Goal: Find specific page/section: Find specific page/section

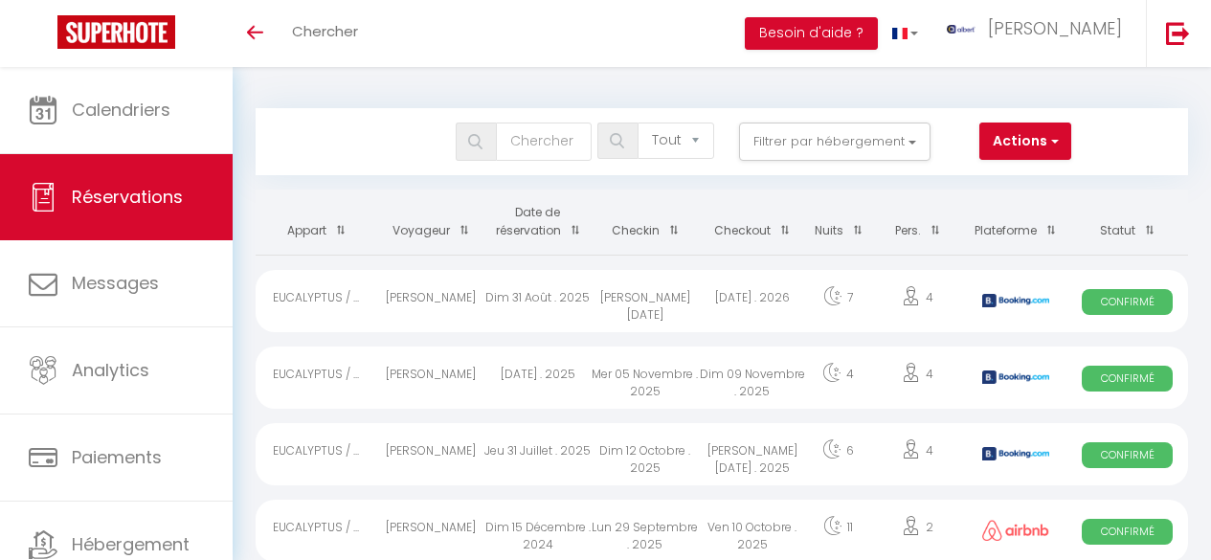
select select "not_cancelled"
click at [826, 123] on button "Filtrer par hébergement" at bounding box center [835, 142] width 192 height 38
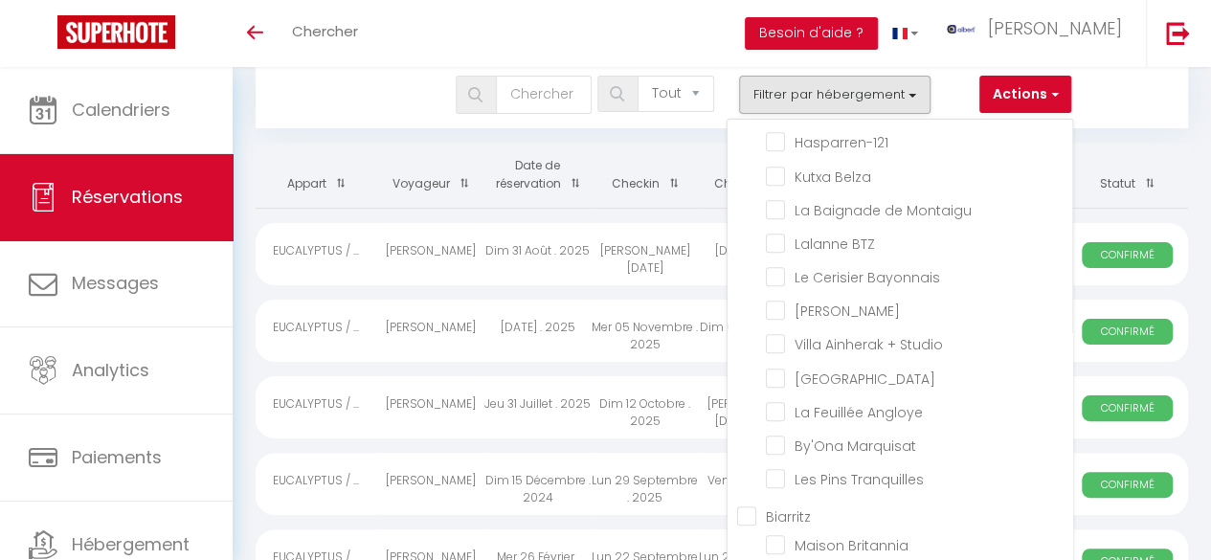
scroll to position [12941, 0]
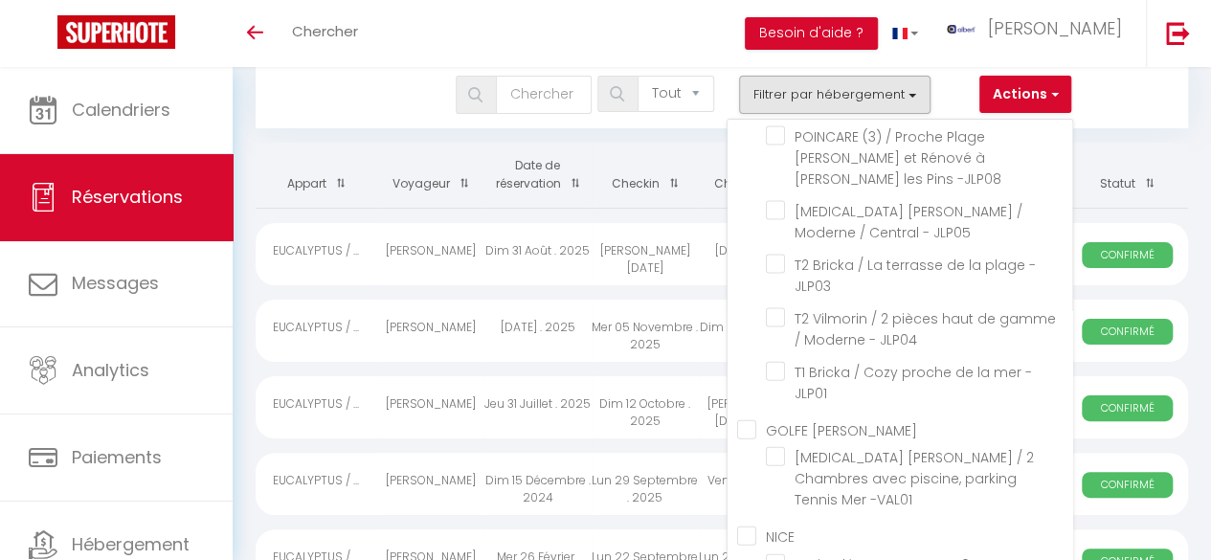
checkbox input "false"
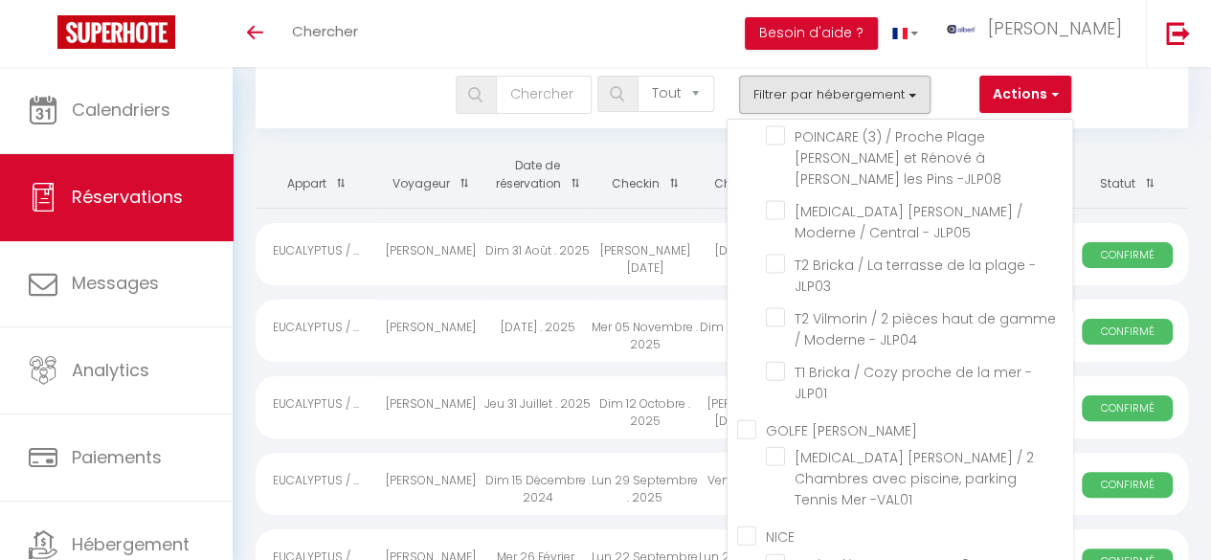
checkbox input "false"
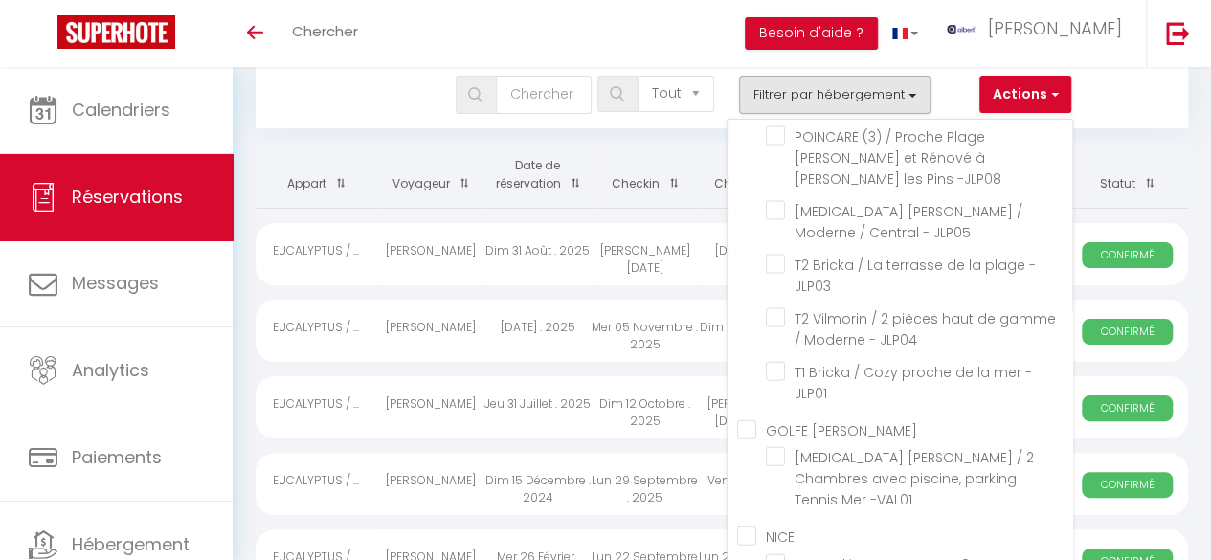
checkbox input "false"
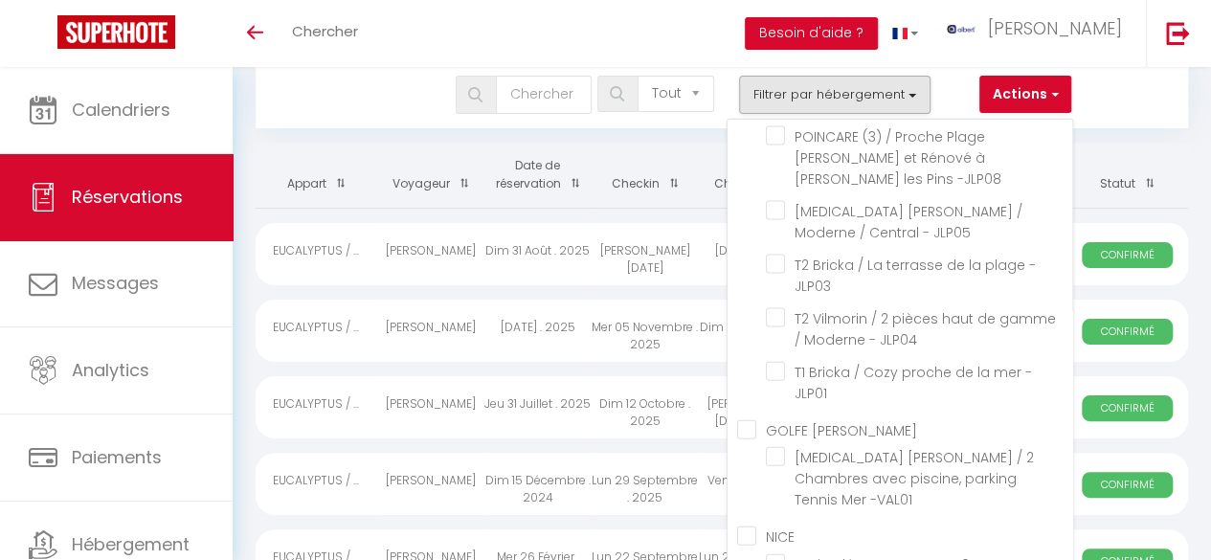
checkbox input "false"
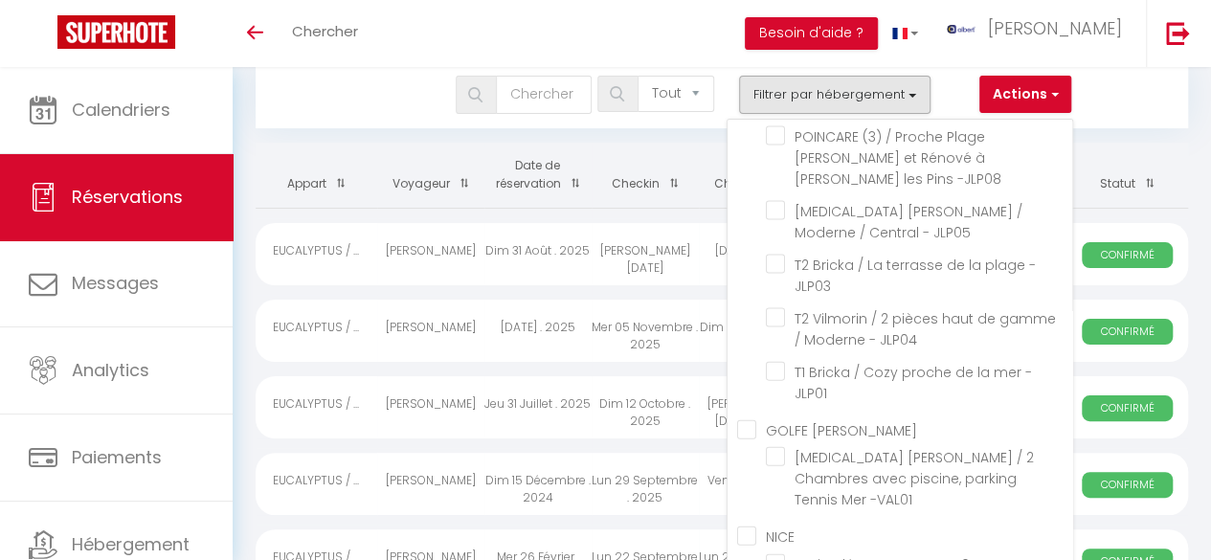
checkbox input "false"
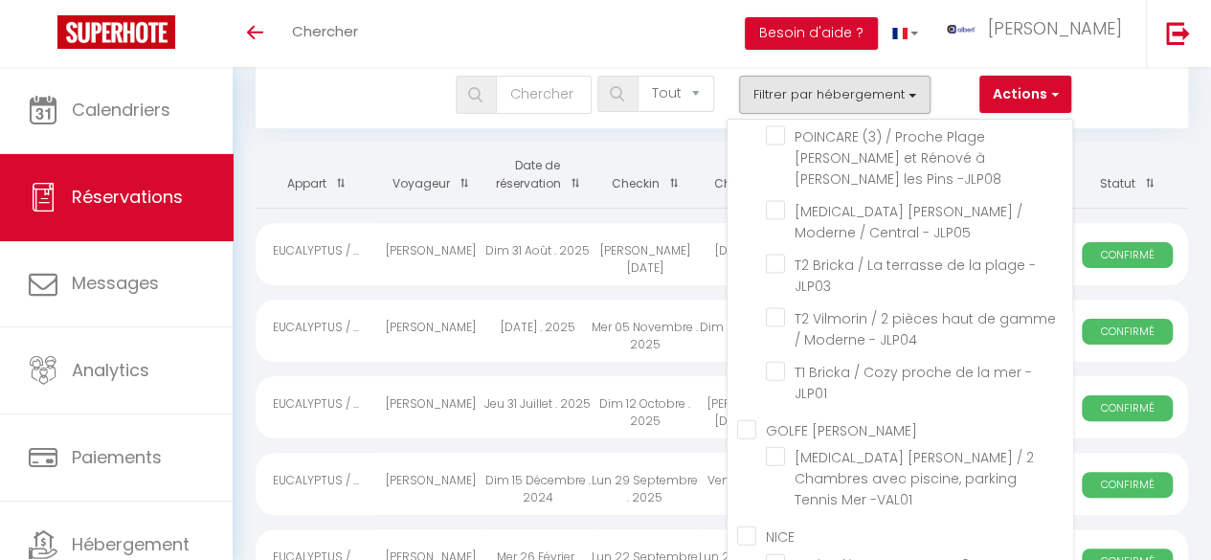
checkbox input "false"
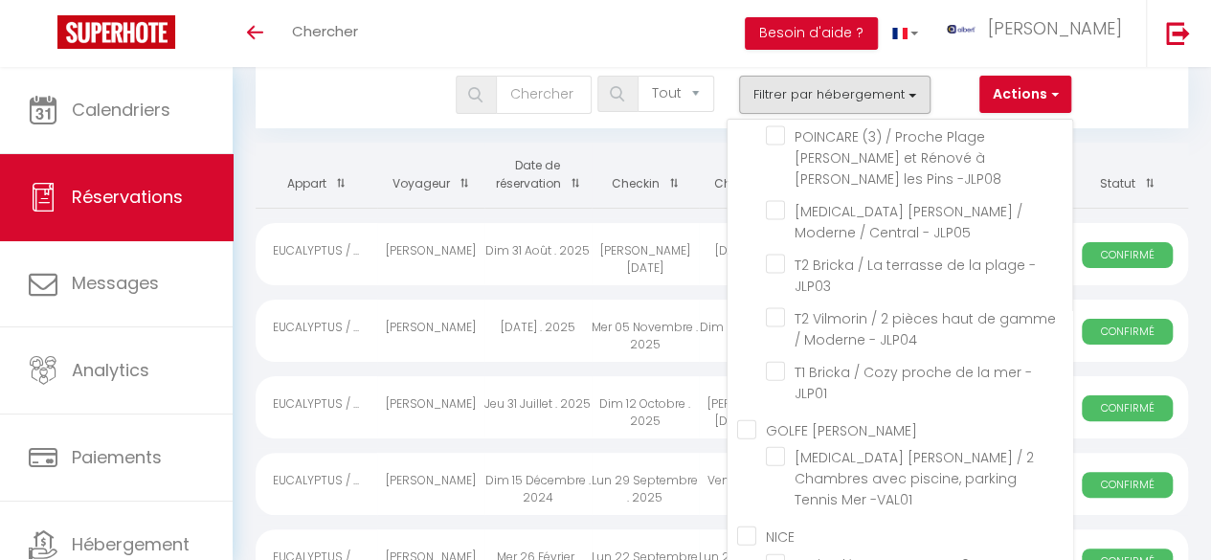
checkbox input "false"
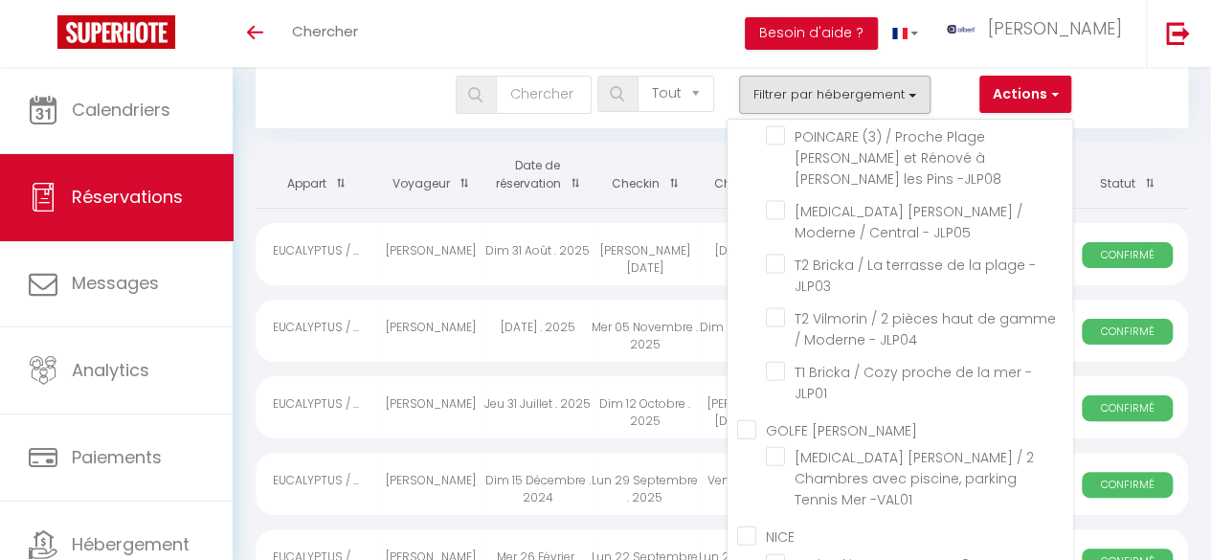
checkbox input "false"
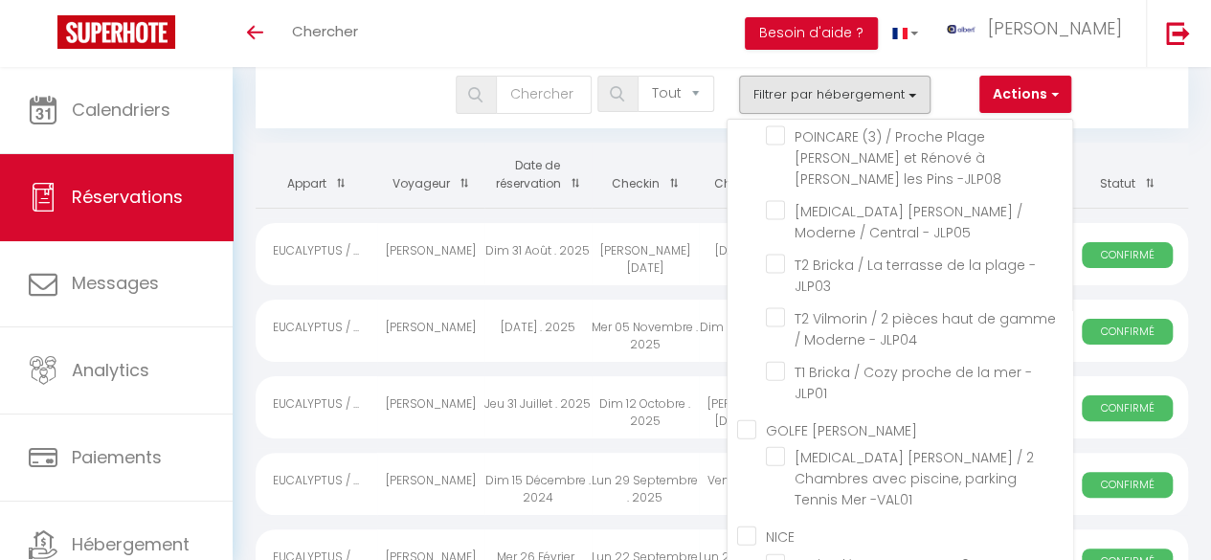
checkbox input "false"
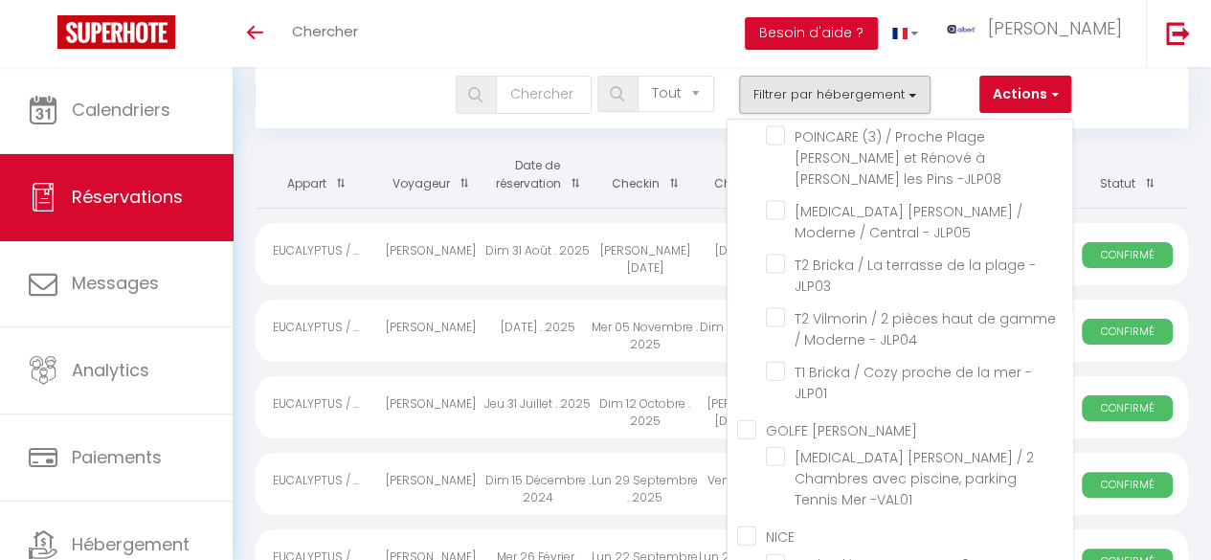
checkbox input "false"
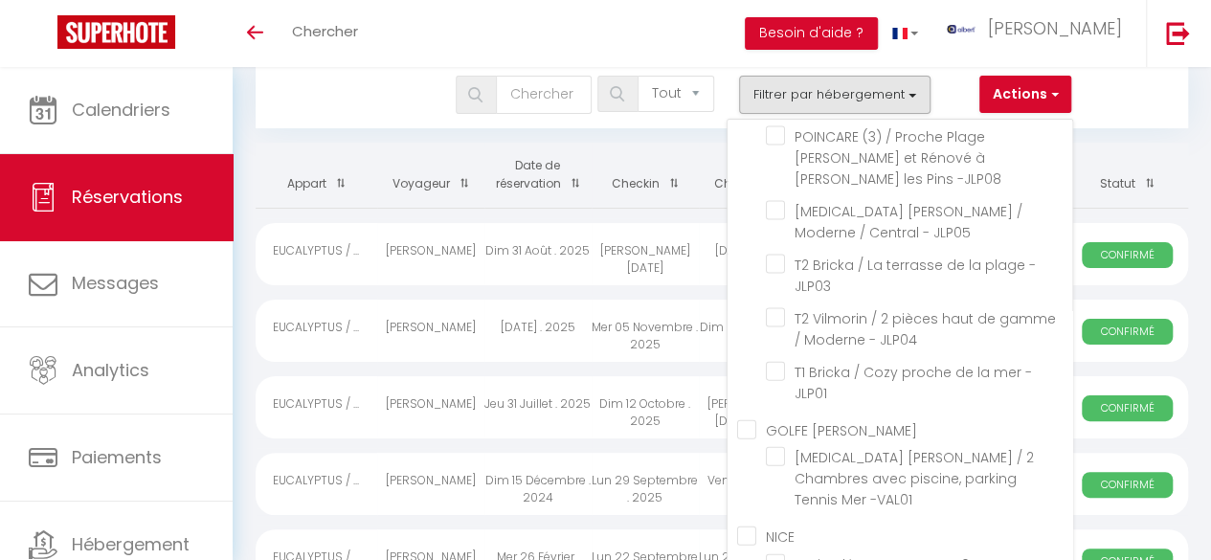
checkbox input "false"
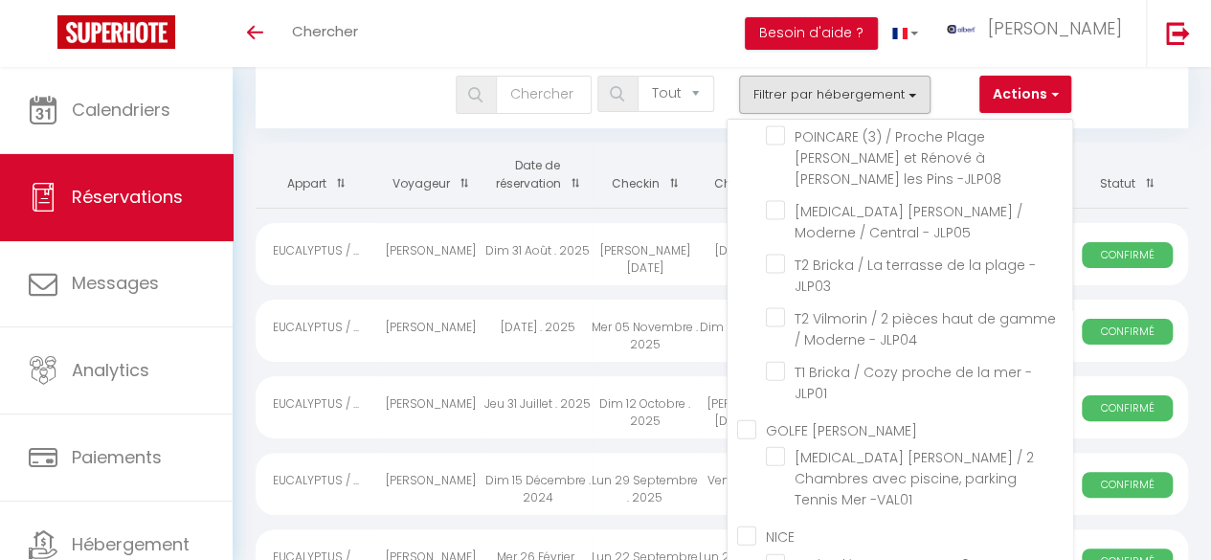
checkbox input "false"
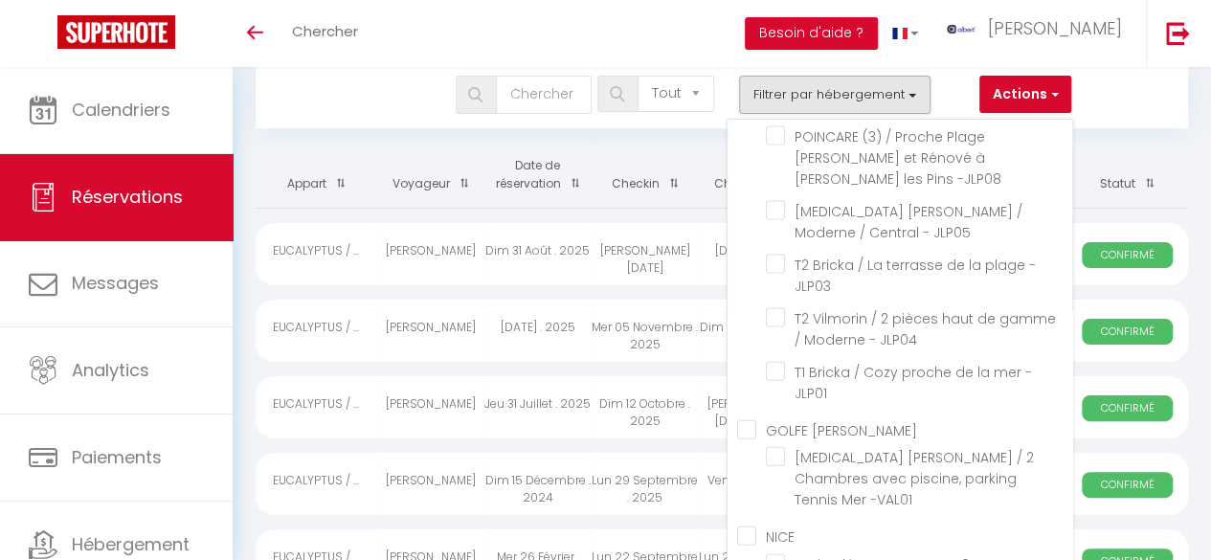
checkbox input "false"
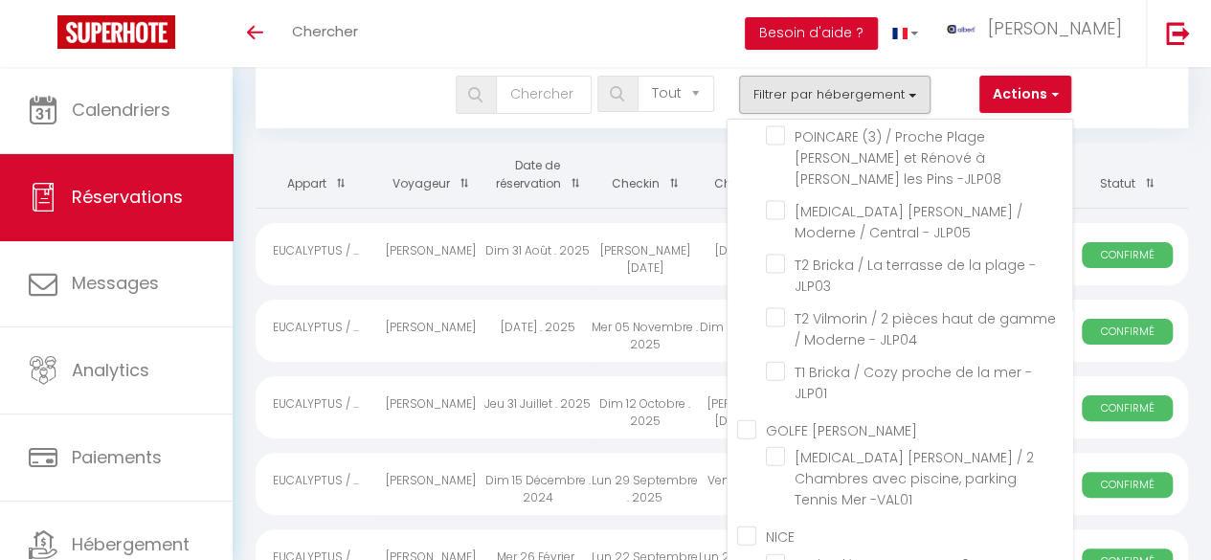
checkbox input "false"
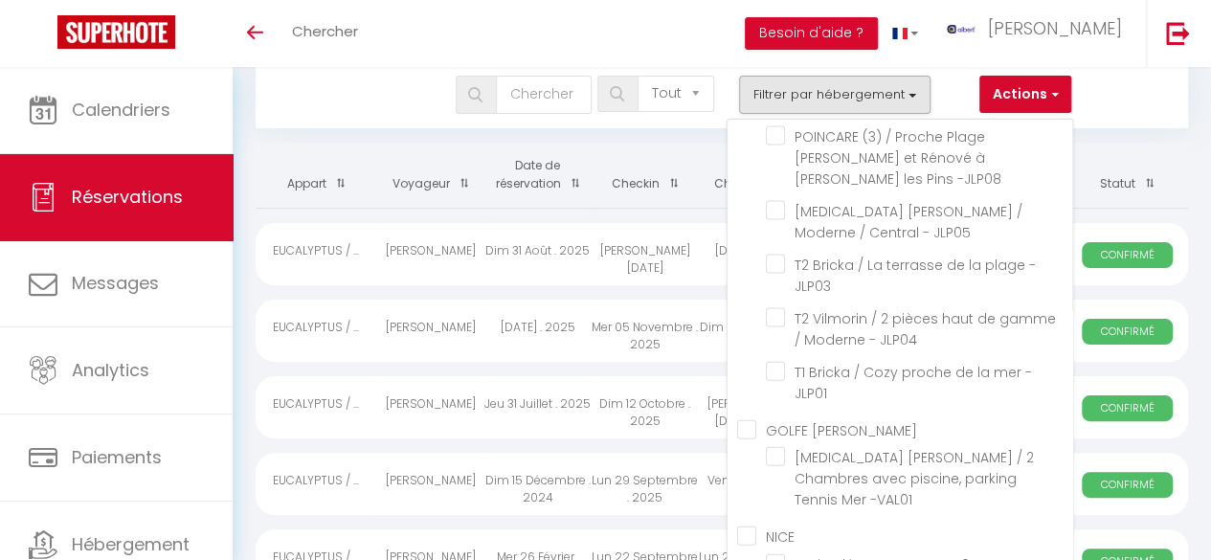
checkbox input "false"
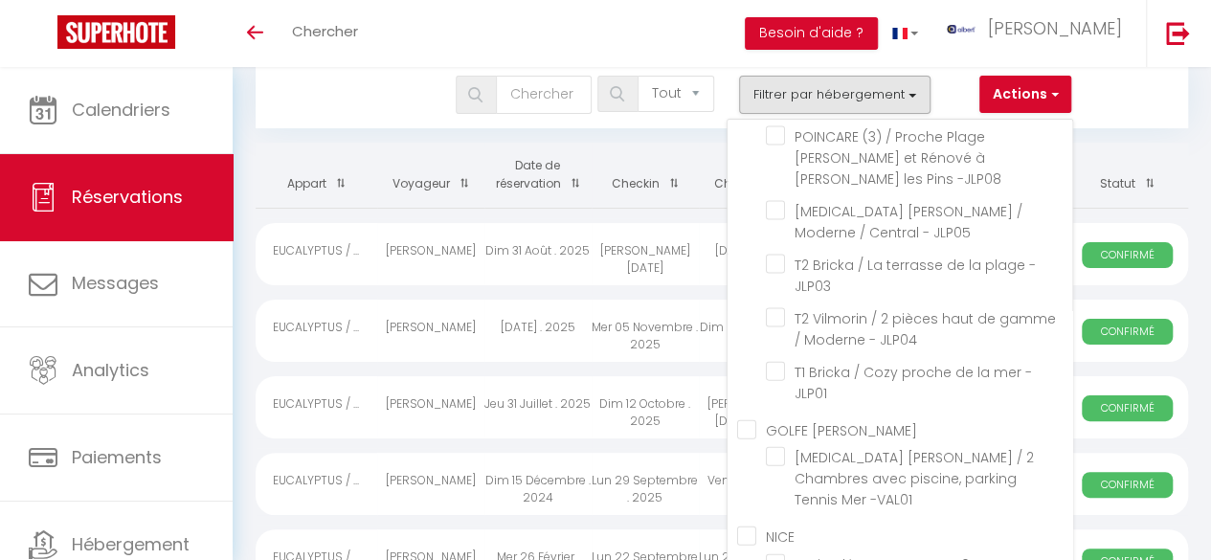
checkbox input "false"
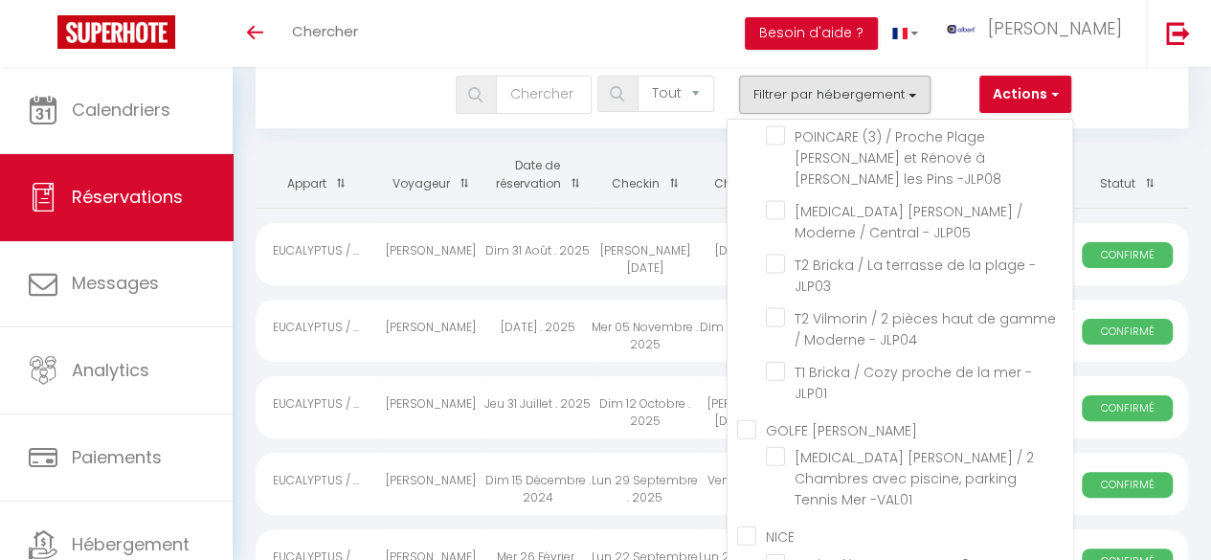
checkbox input "false"
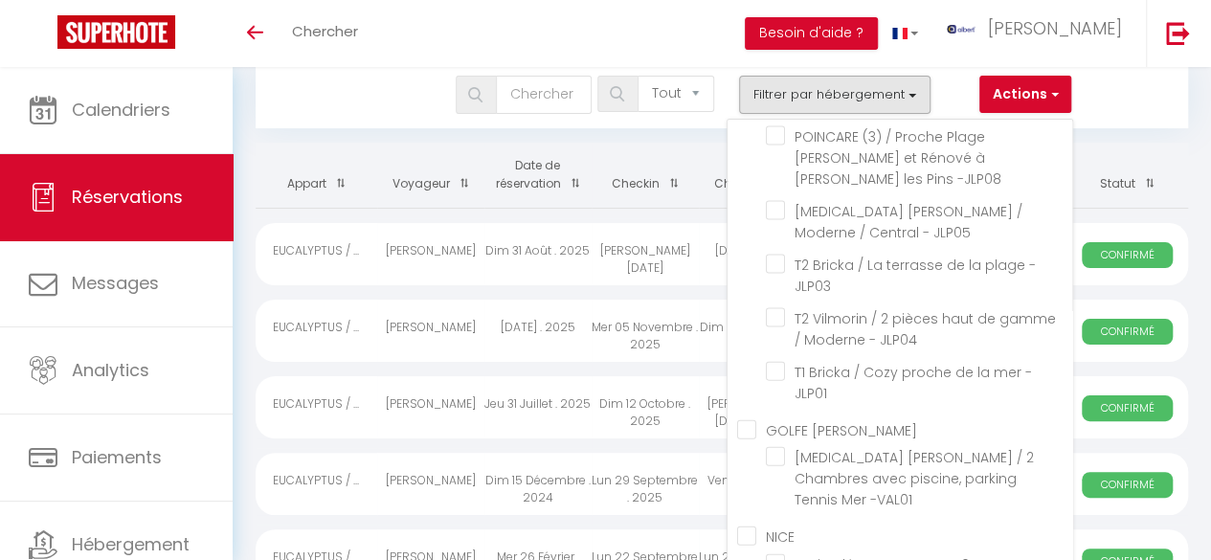
checkbox input "false"
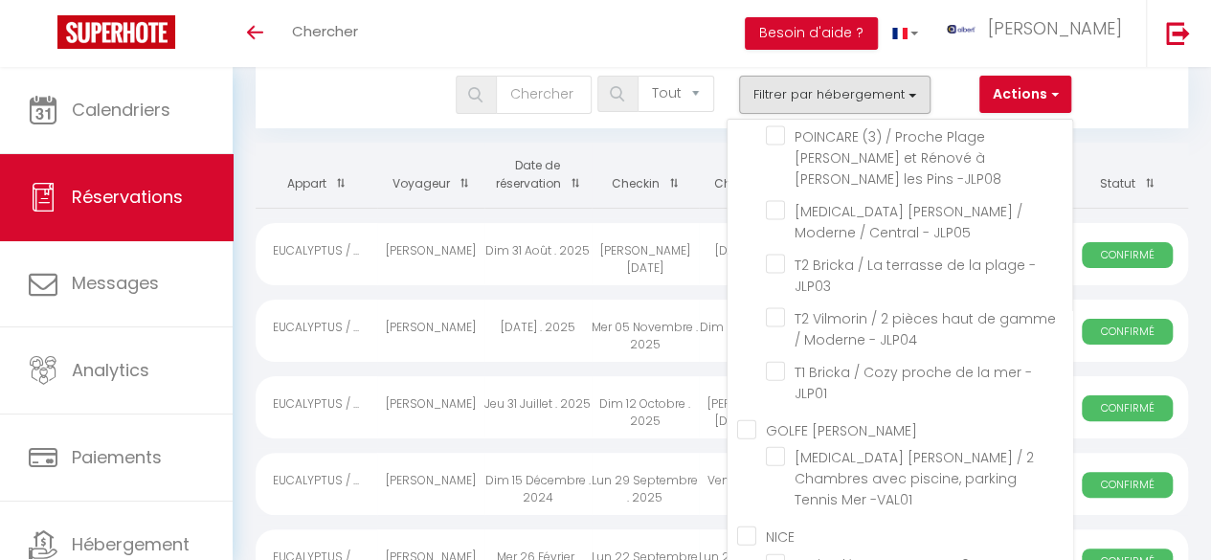
checkbox input "false"
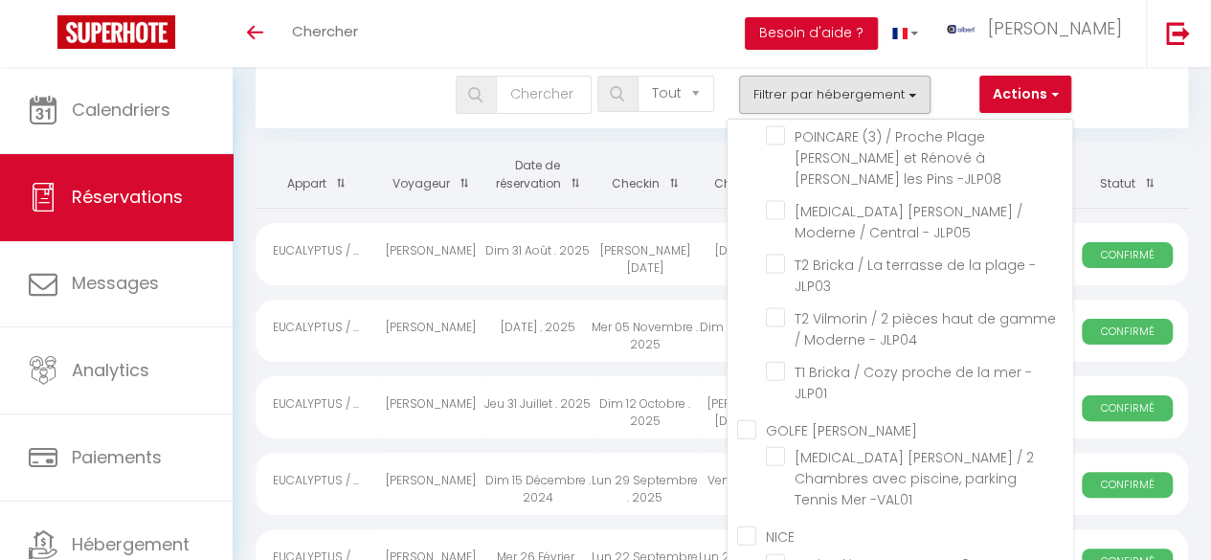
checkbox input "false"
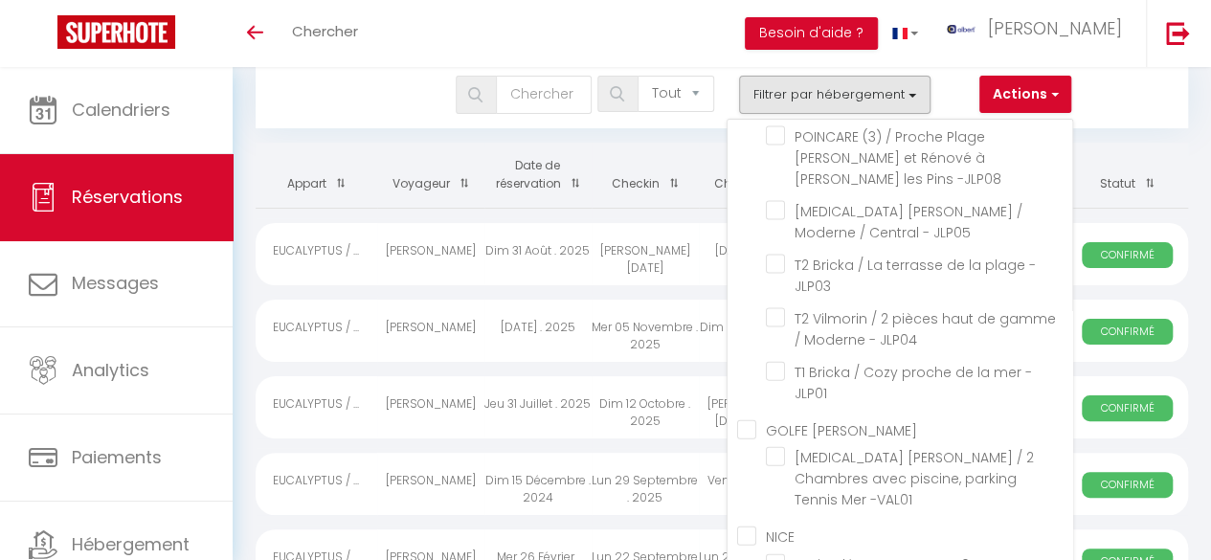
checkbox input "false"
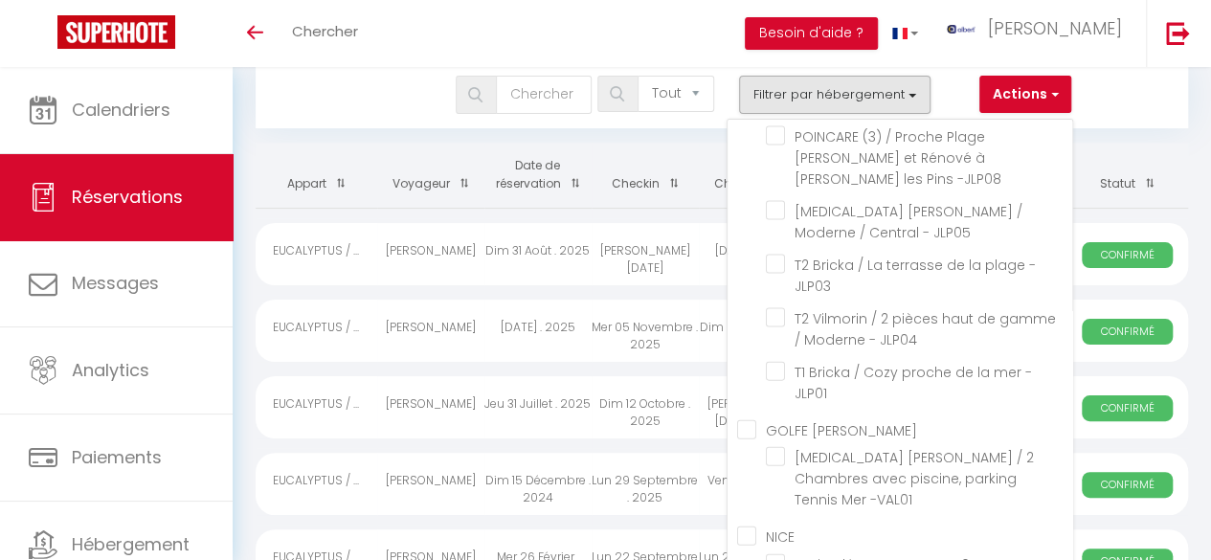
checkbox input "false"
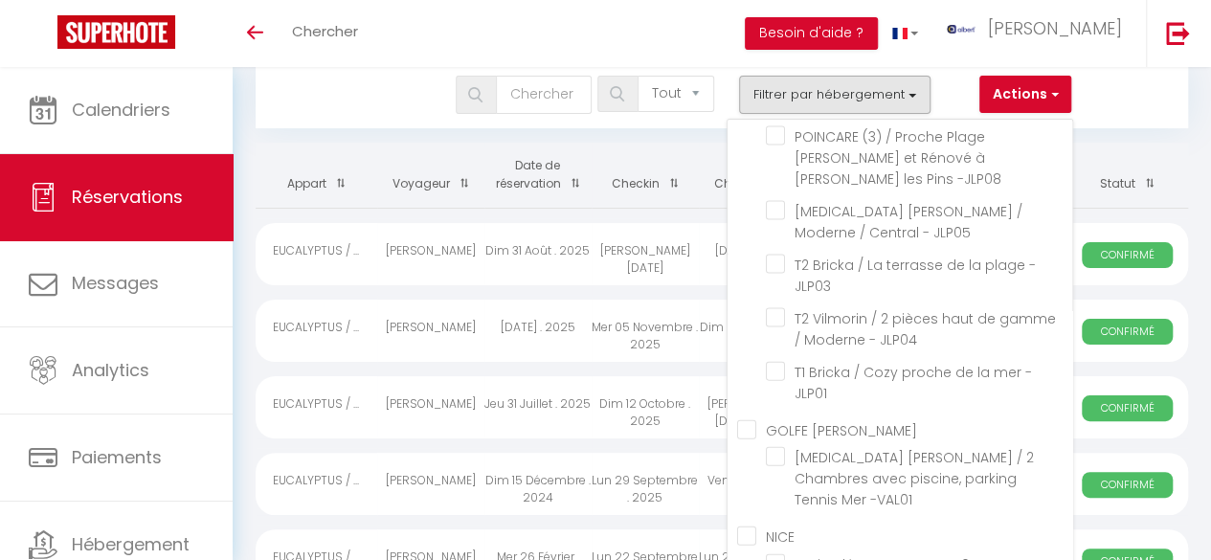
checkbox input "false"
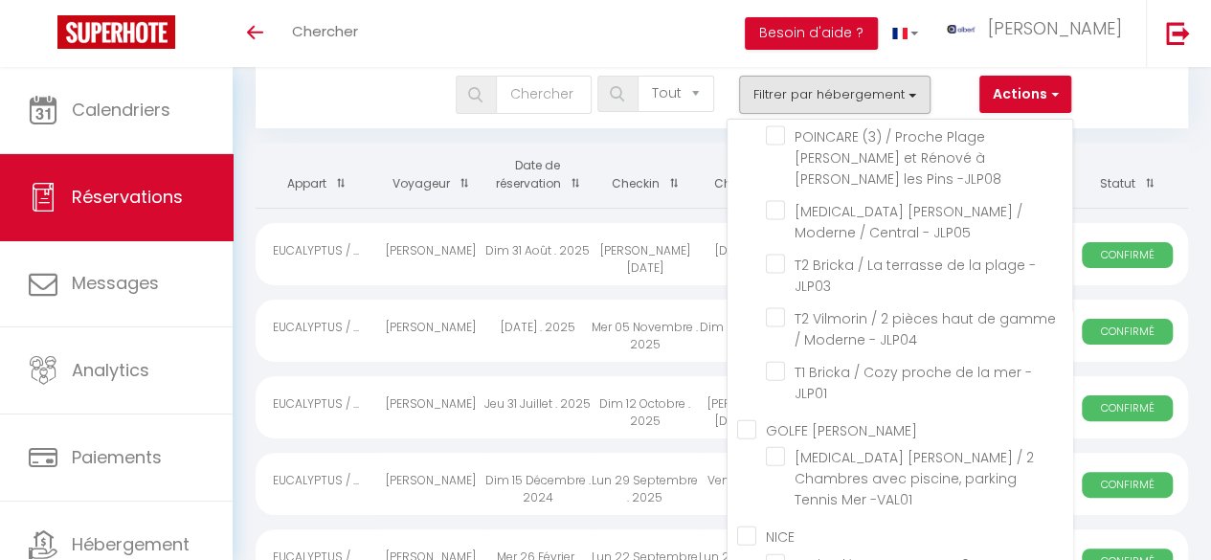
checkbox input "false"
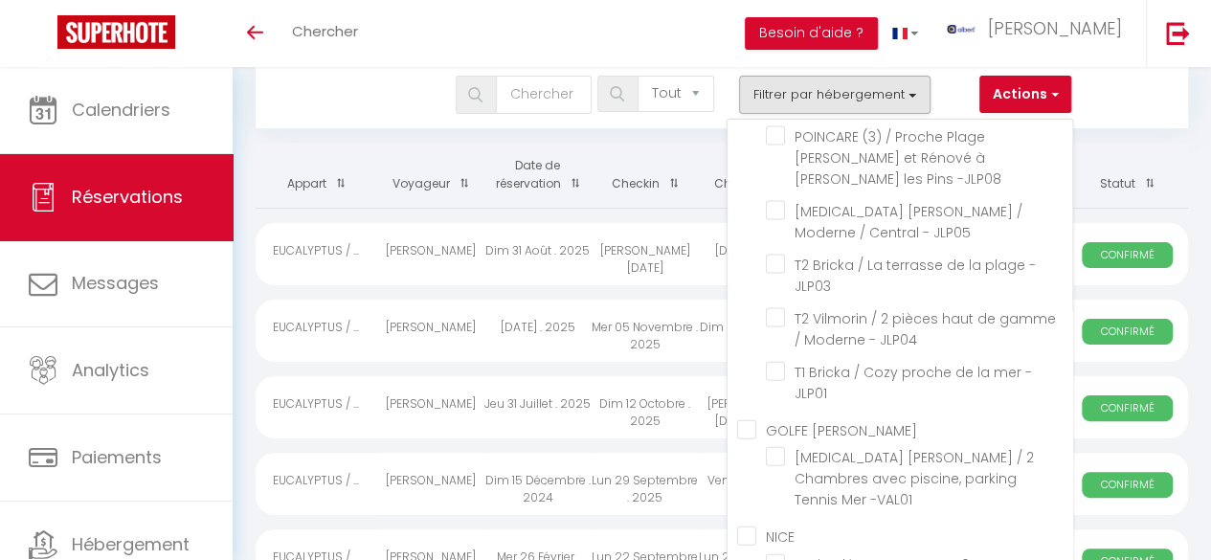
checkbox input "false"
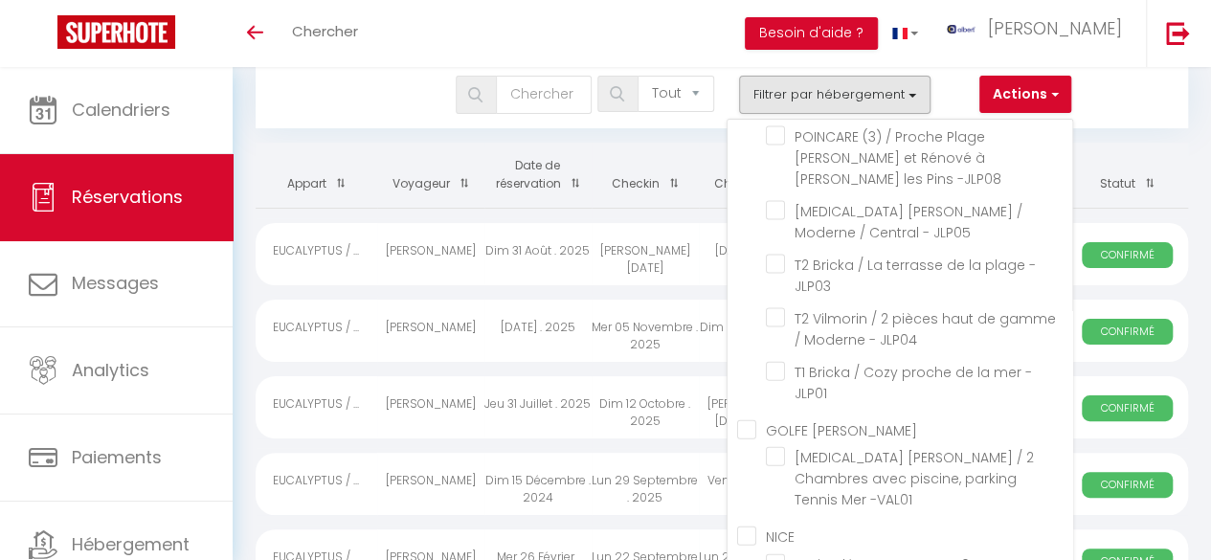
checkbox input "false"
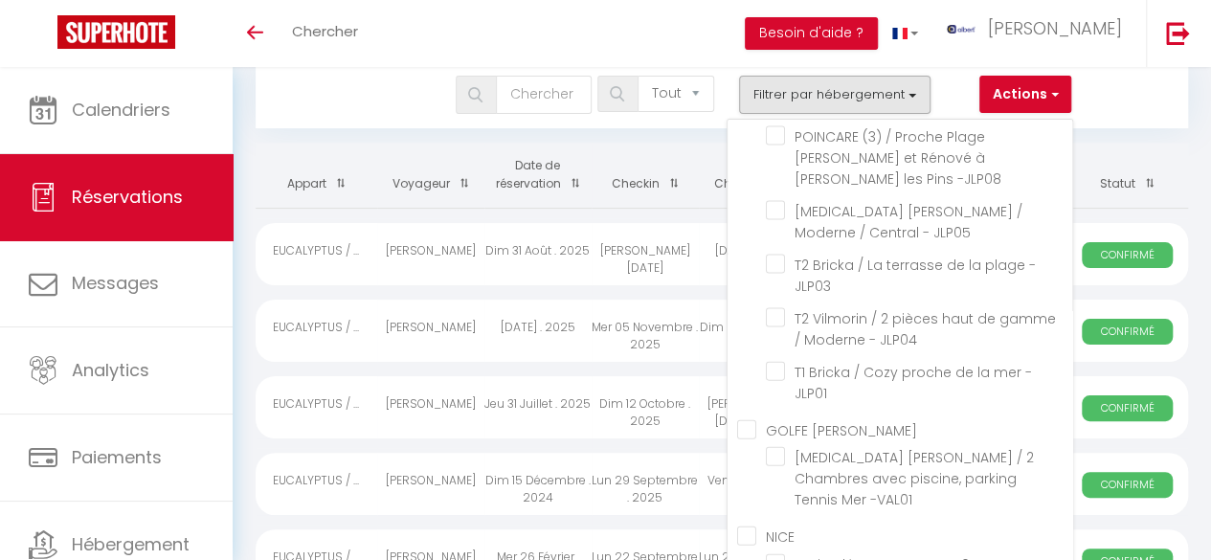
checkbox input "false"
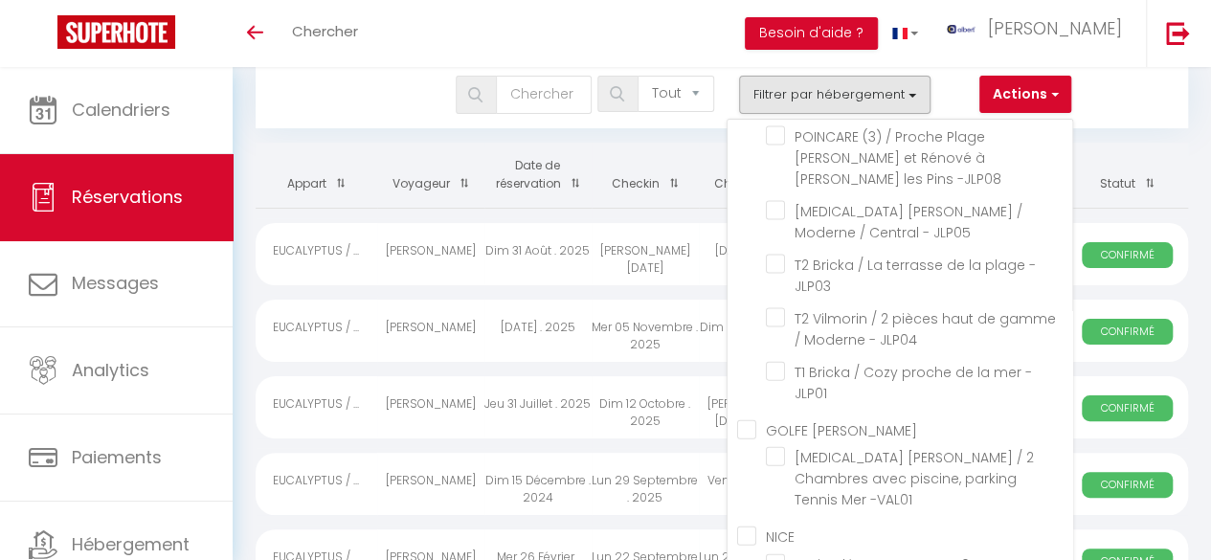
checkbox input "false"
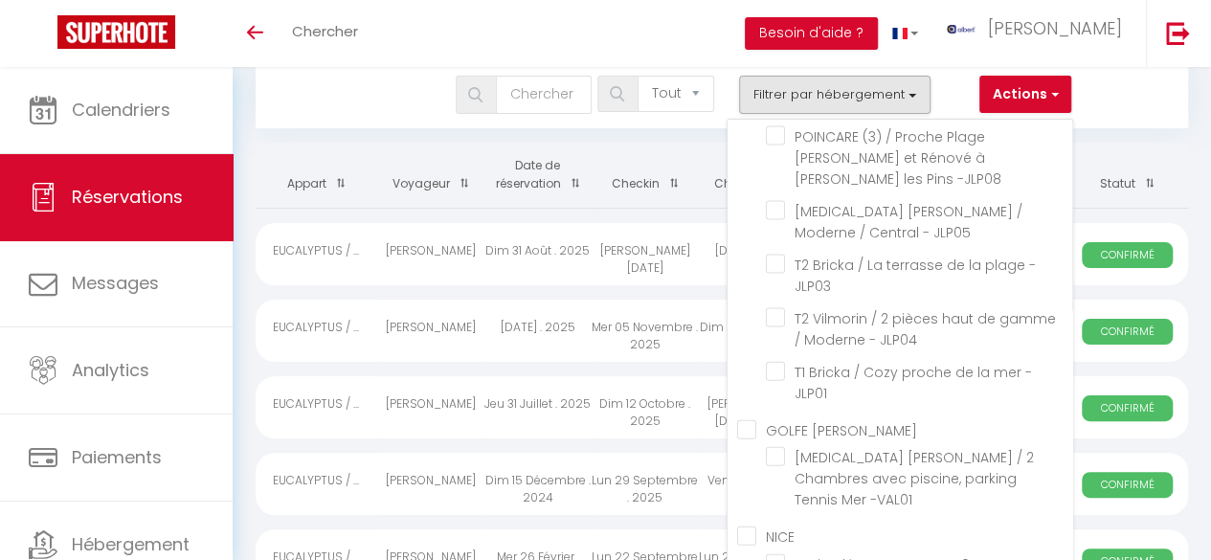
checkbox input "false"
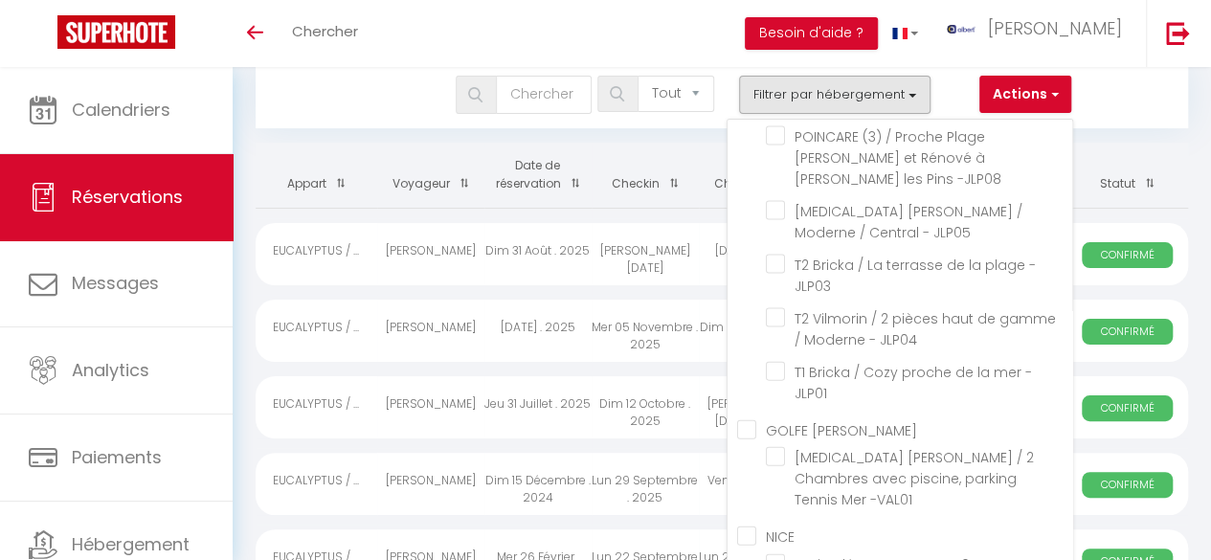
checkbox input "false"
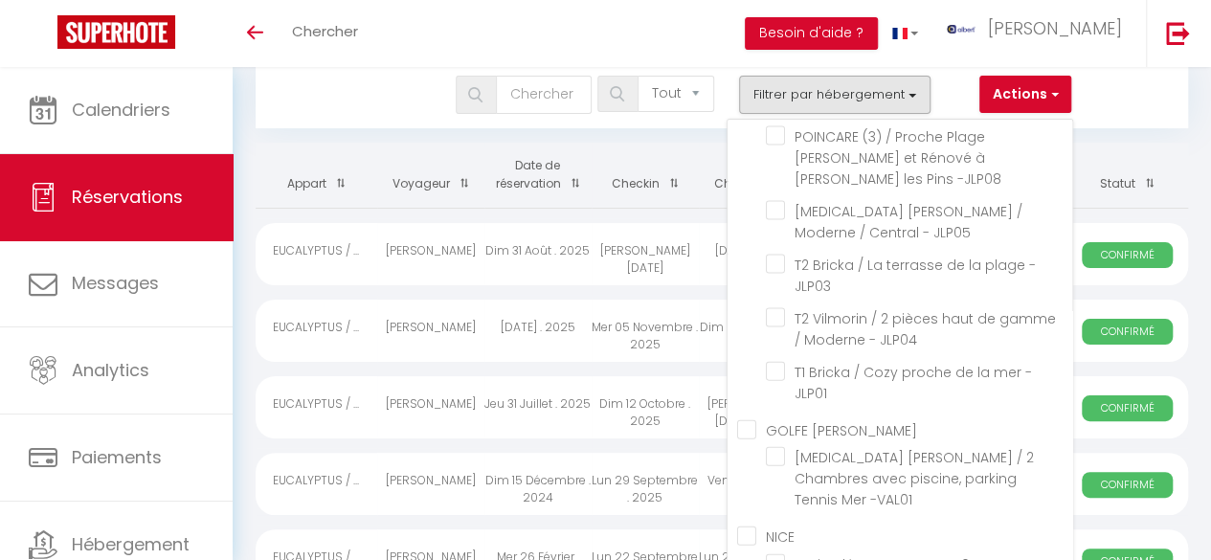
checkbox input "false"
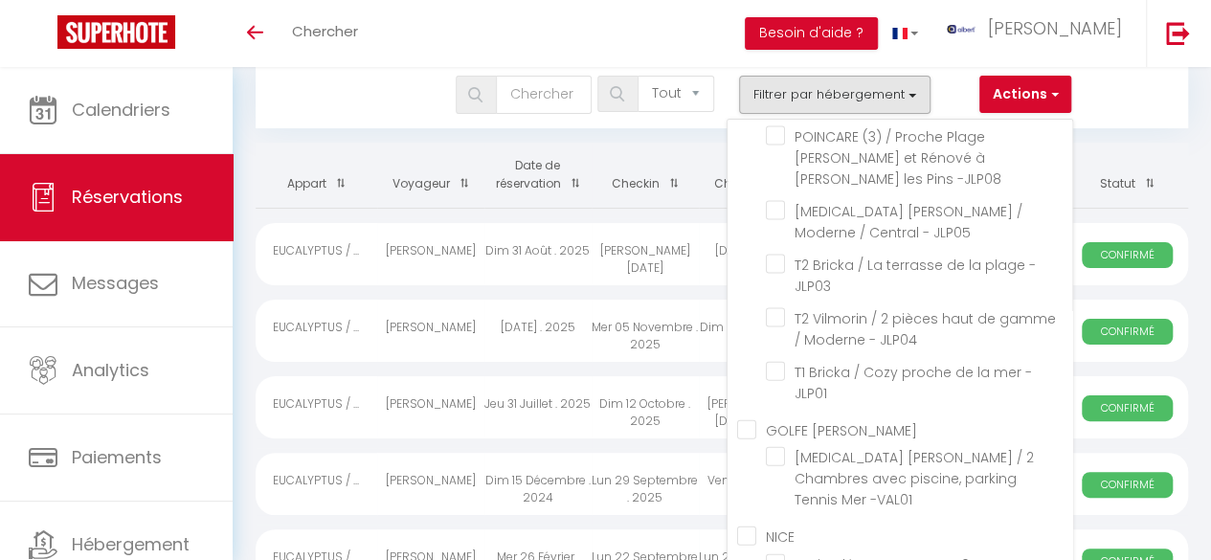
checkbox input "false"
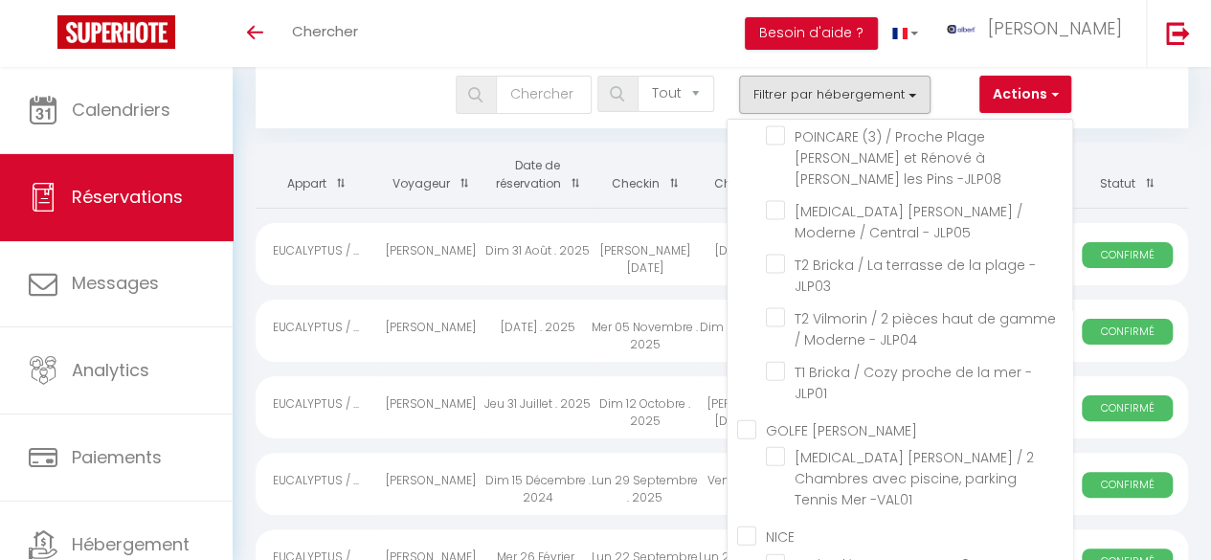
checkbox input "false"
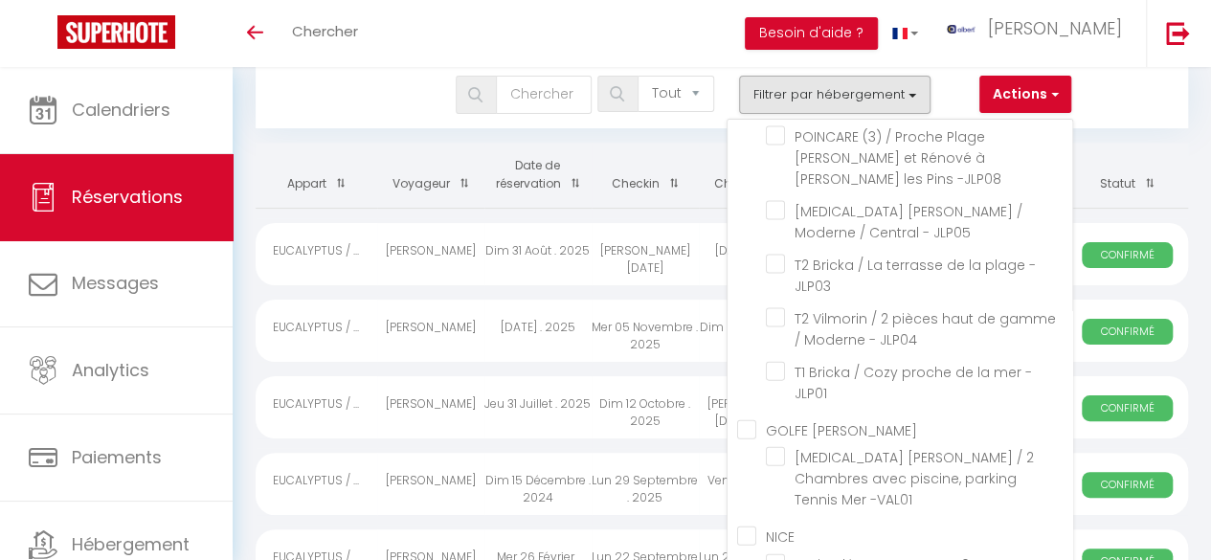
checkbox input "false"
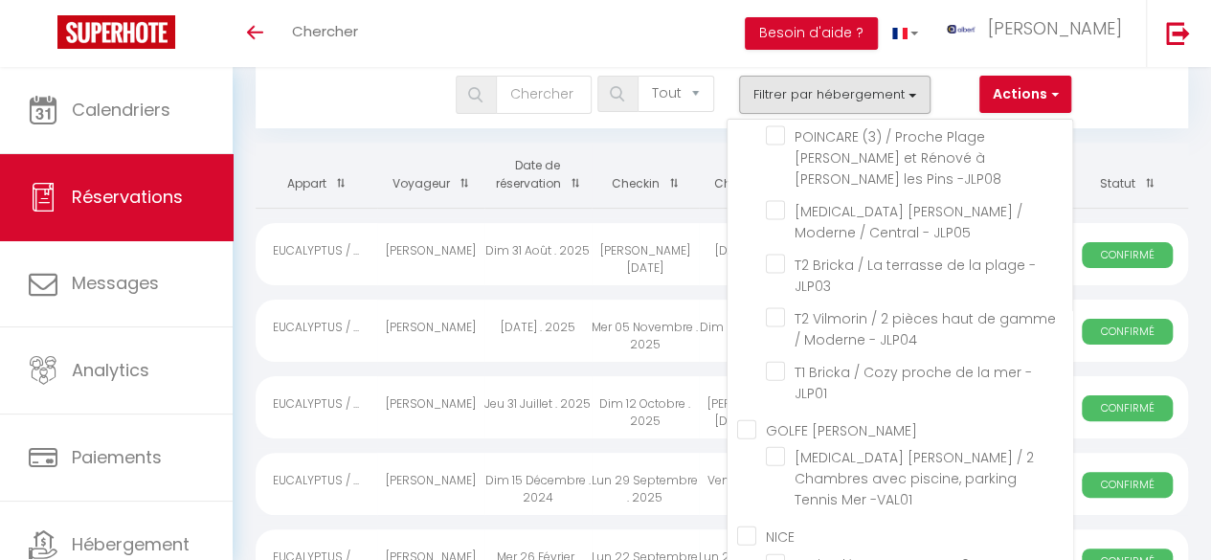
checkbox input "false"
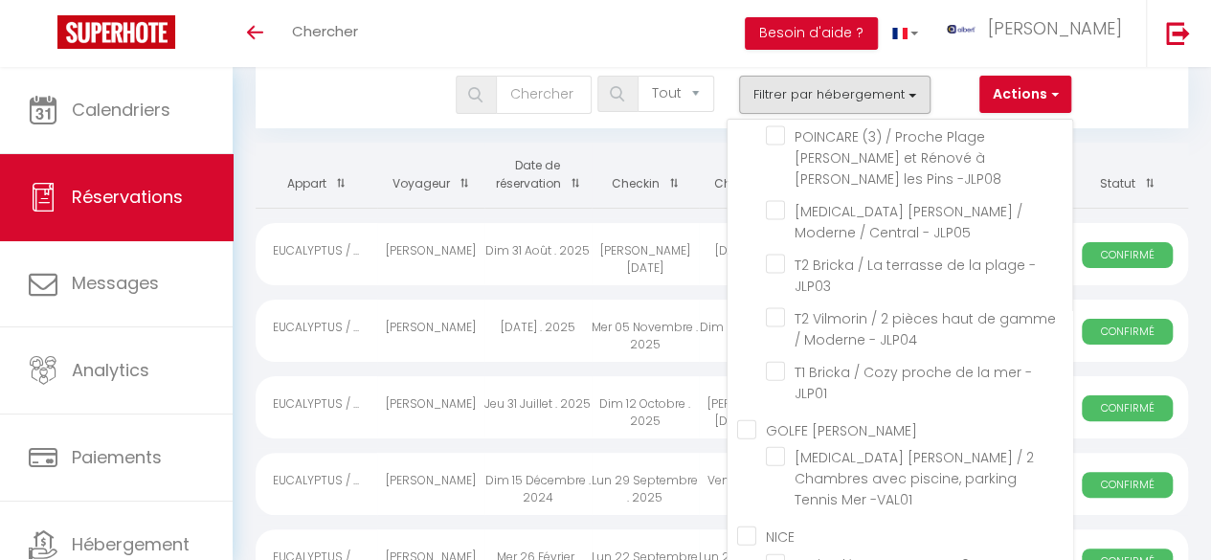
checkbox input "false"
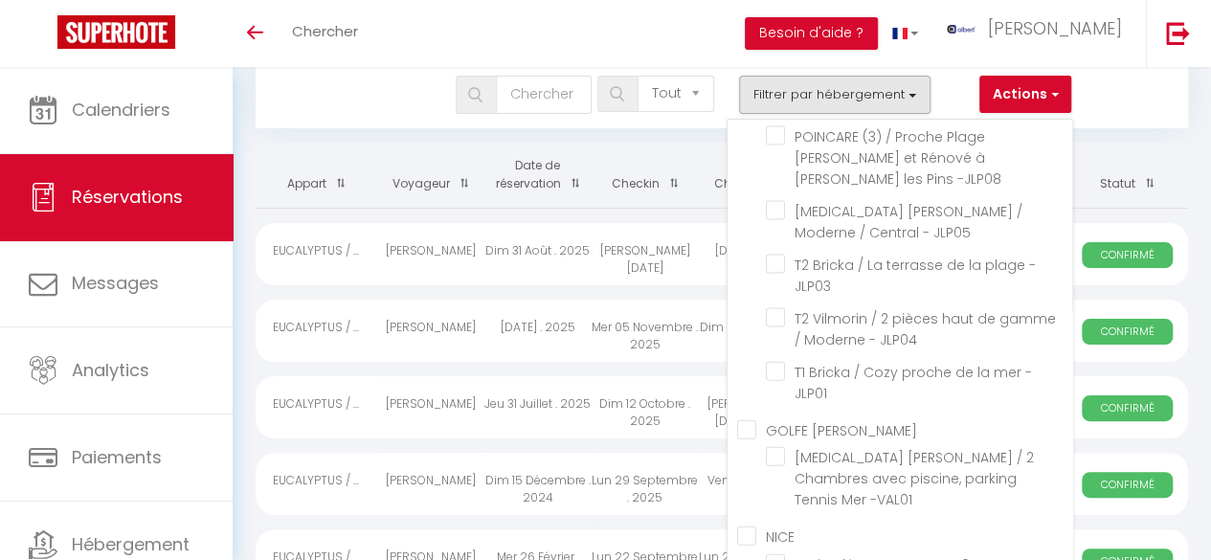
checkbox input "false"
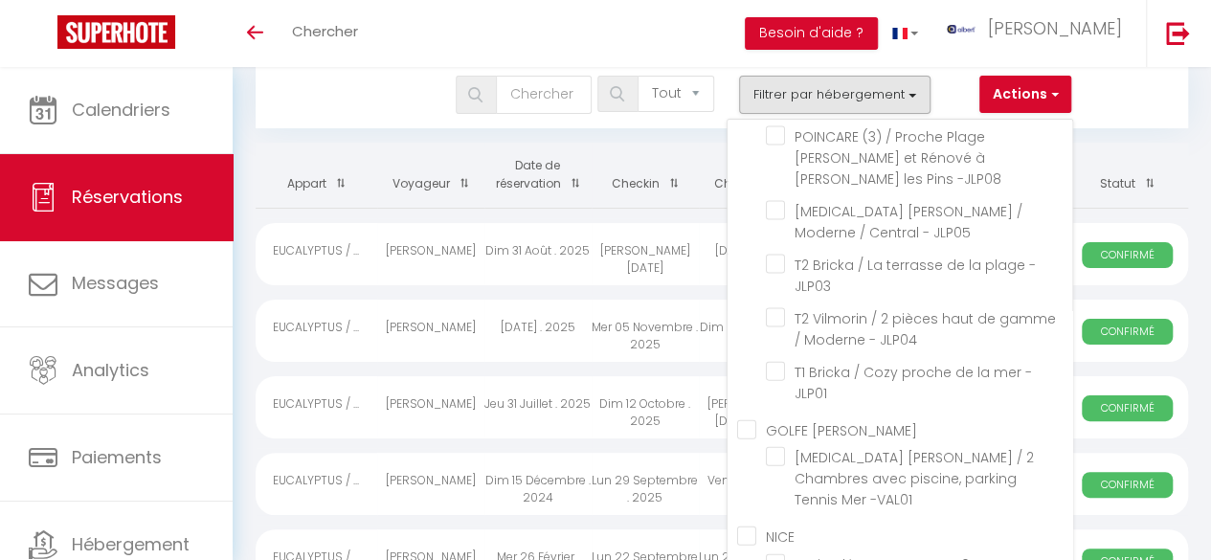
checkbox input "false"
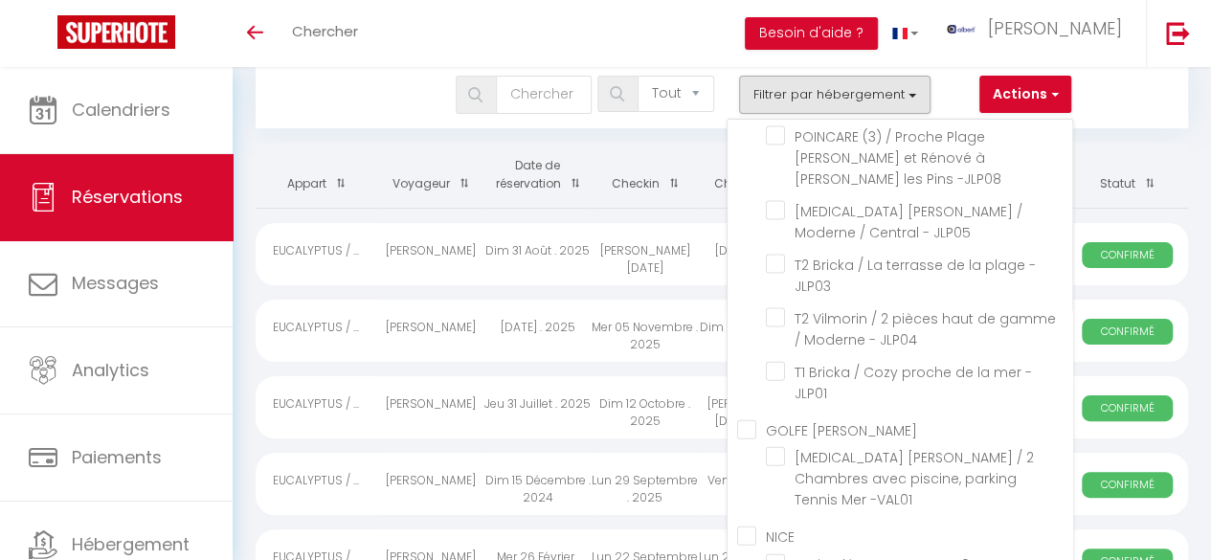
checkbox input "false"
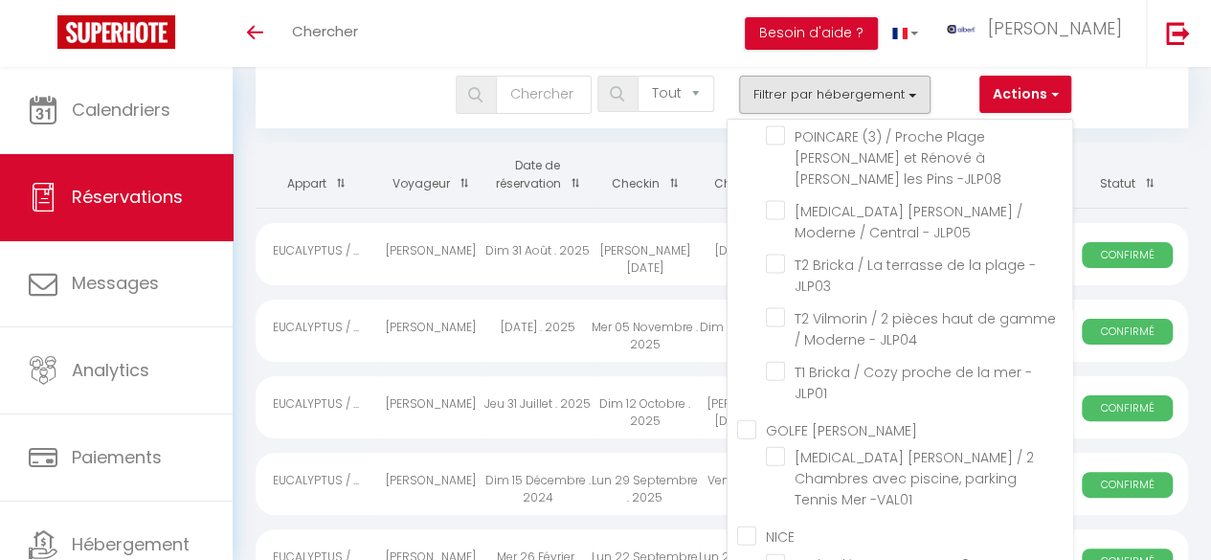
checkbox input "false"
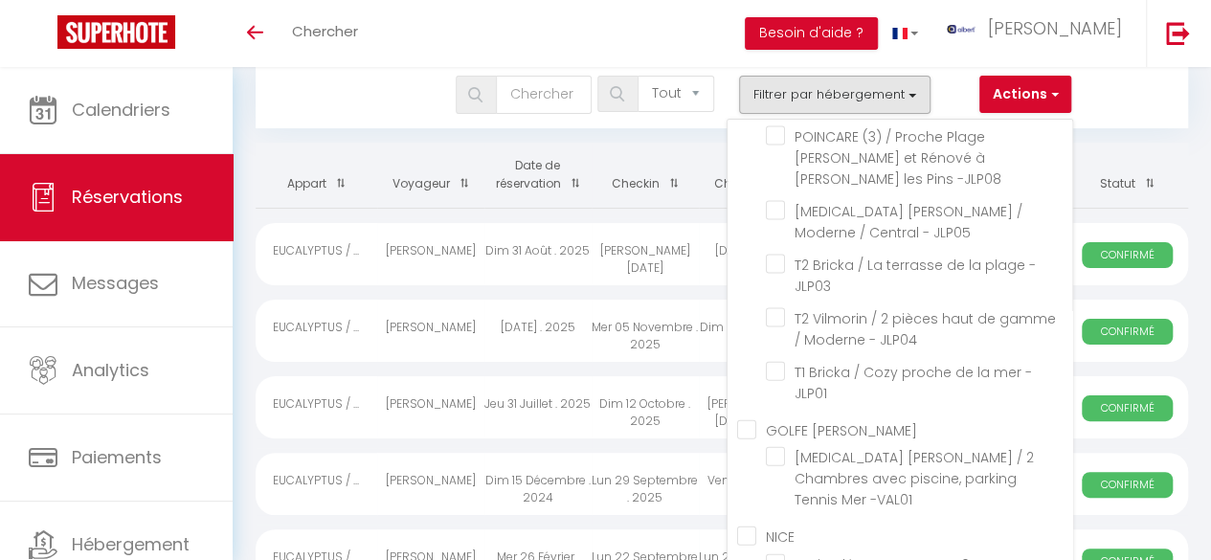
scroll to position [31732, 0]
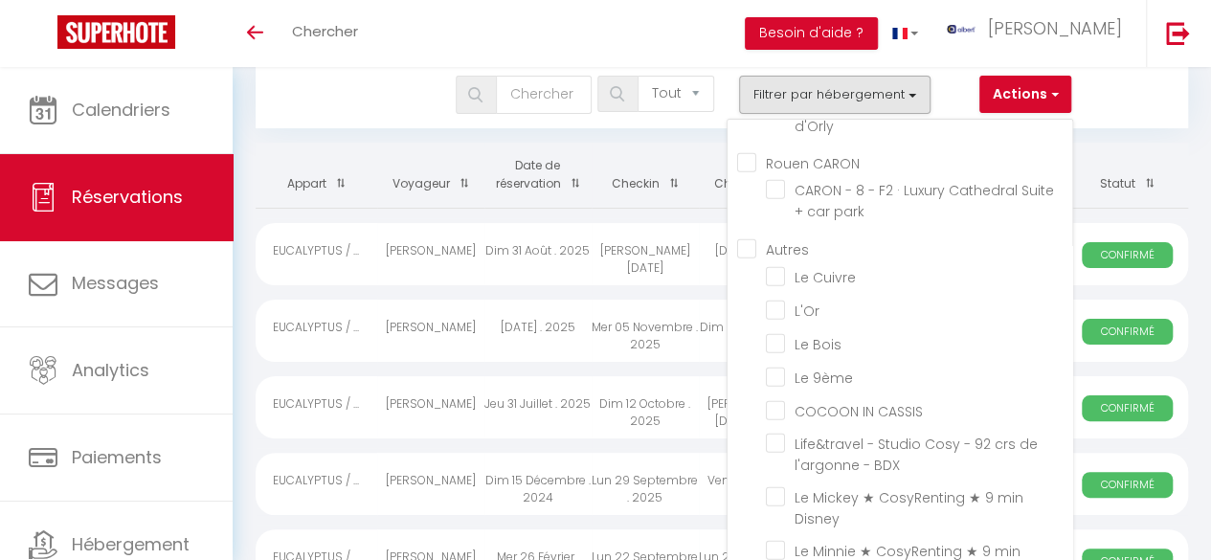
click at [826, 97] on button "Filtrer par hébergement" at bounding box center [835, 95] width 192 height 38
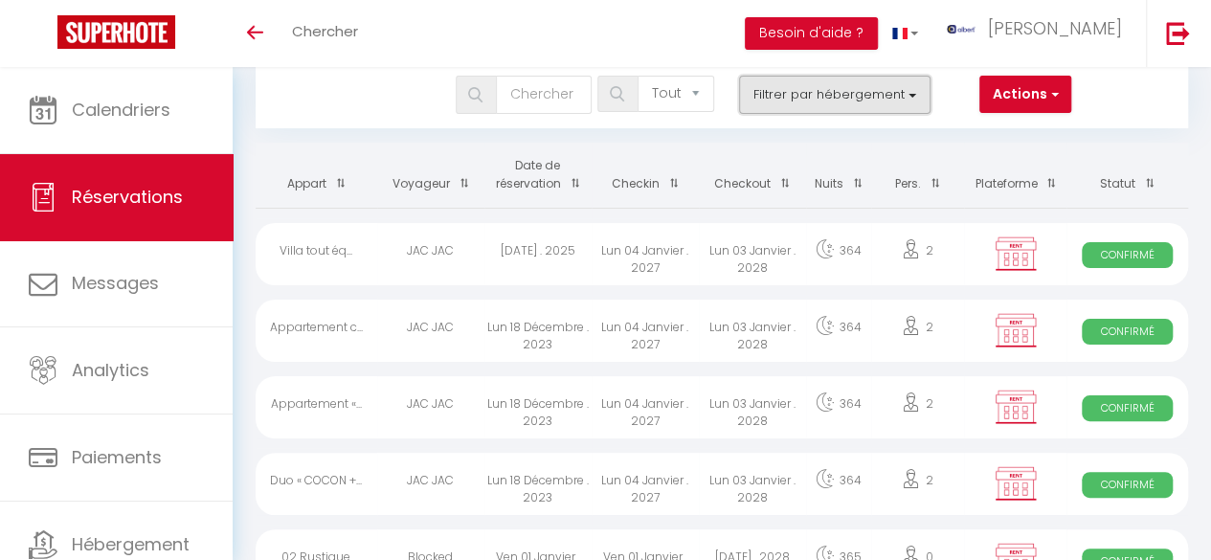
click at [826, 97] on button "Filtrer par hébergement" at bounding box center [835, 95] width 192 height 38
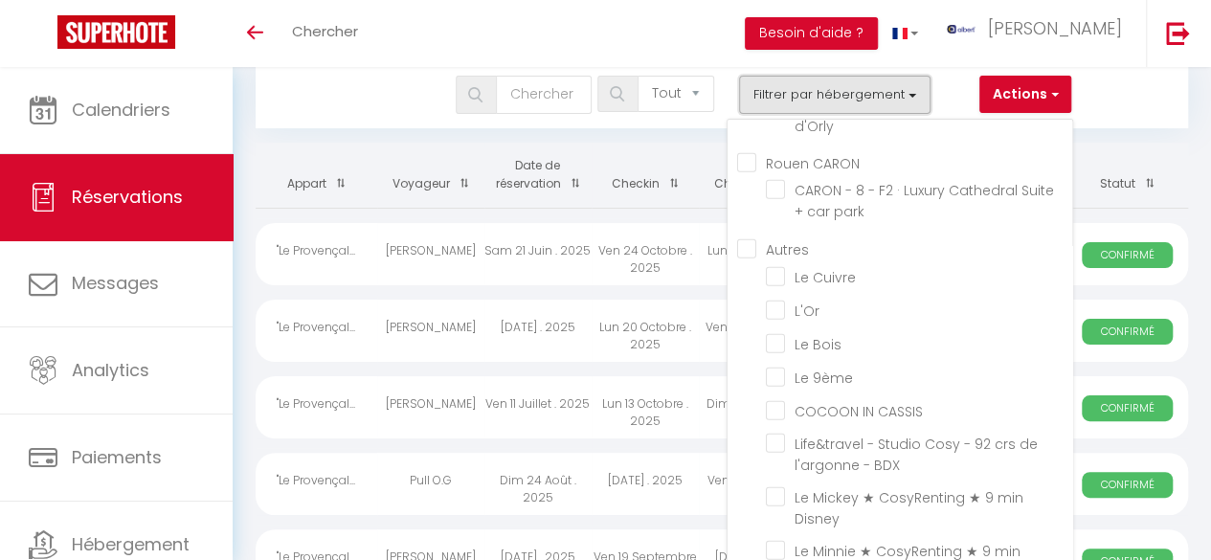
click at [826, 97] on button "Filtrer par hébergement" at bounding box center [835, 95] width 192 height 38
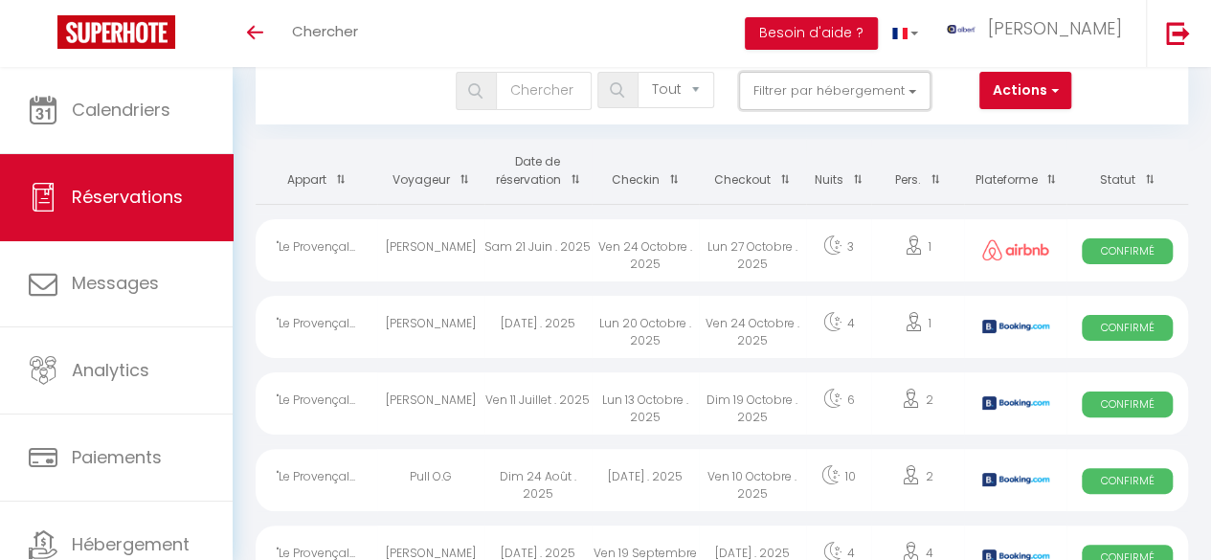
scroll to position [52, 0]
